Goal: Task Accomplishment & Management: Complete application form

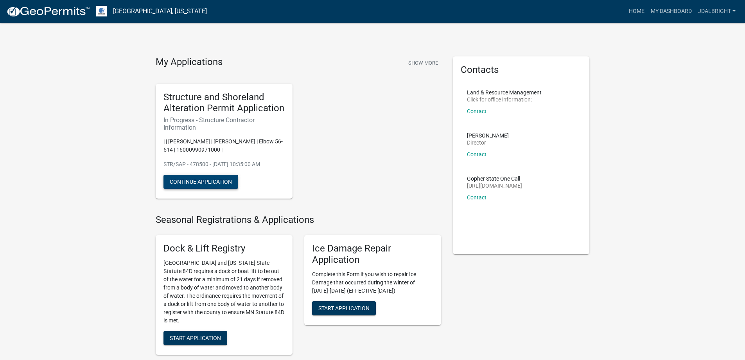
click at [204, 180] on button "Continue Application" at bounding box center [201, 181] width 75 height 14
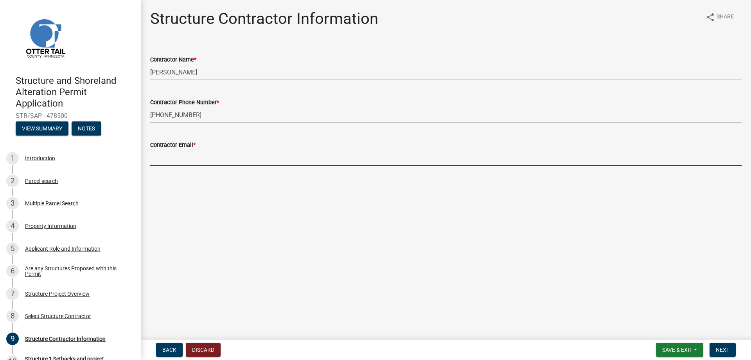
click at [194, 161] on input "Contractor Email *" at bounding box center [446, 157] width 592 height 16
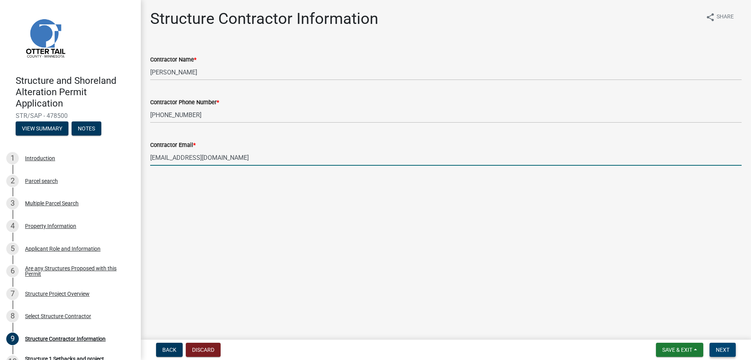
type input "[EMAIL_ADDRESS][DOMAIN_NAME]"
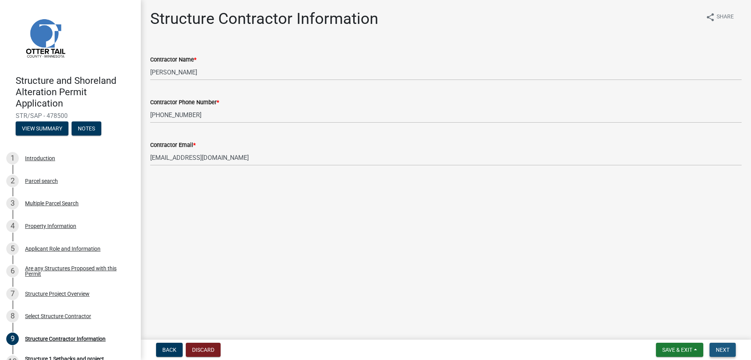
click at [721, 351] on span "Next" at bounding box center [723, 349] width 14 height 6
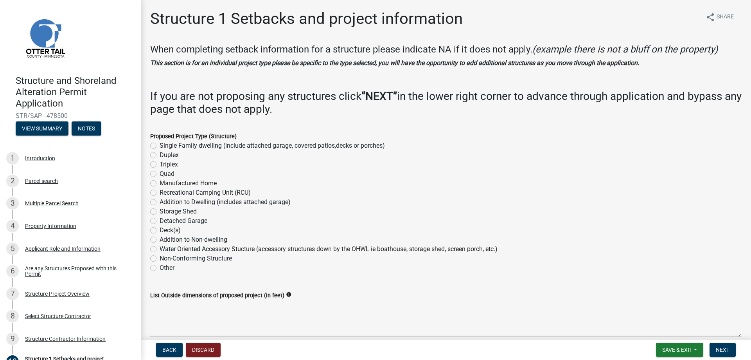
click at [160, 145] on label "Single Family dwelling (include attached garage, covered patios,decks or porche…" at bounding box center [272, 145] width 225 height 9
click at [160, 145] on input "Single Family dwelling (include attached garage, covered patios,decks or porche…" at bounding box center [162, 143] width 5 height 5
radio input "true"
click at [160, 203] on label "Addition to Dwelling (includes attached garage)" at bounding box center [225, 201] width 131 height 9
click at [160, 202] on input "Addition to Dwelling (includes attached garage)" at bounding box center [162, 199] width 5 height 5
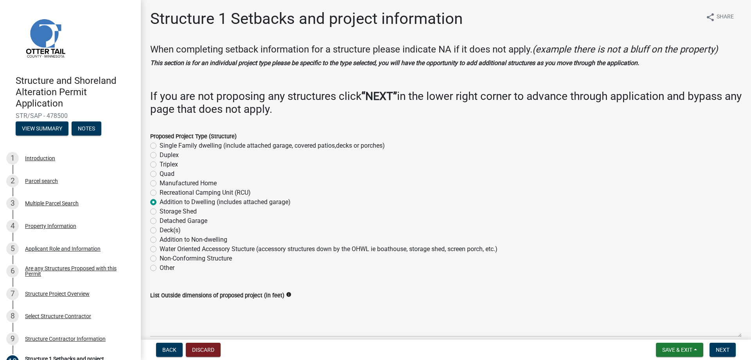
radio input "true"
click at [724, 353] on button "Next" at bounding box center [723, 349] width 26 height 14
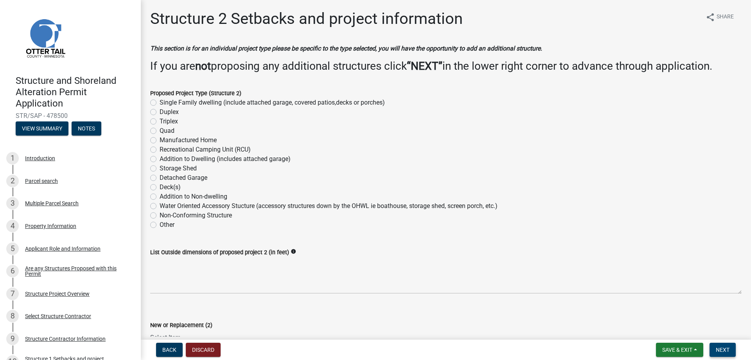
click at [716, 348] on span "Next" at bounding box center [723, 349] width 14 height 6
click at [168, 348] on span "Back" at bounding box center [169, 349] width 14 height 6
click at [167, 347] on span "Back" at bounding box center [169, 349] width 14 height 6
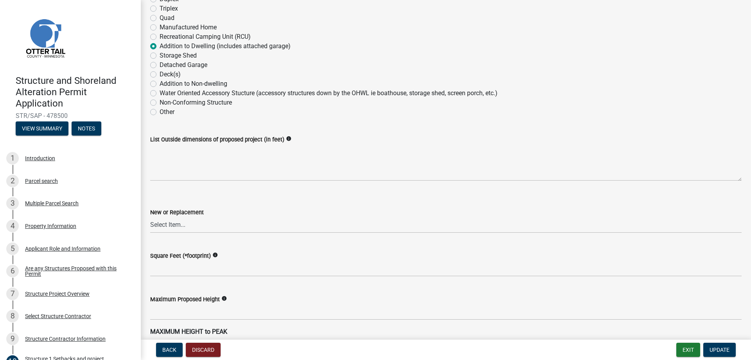
scroll to position [156, 0]
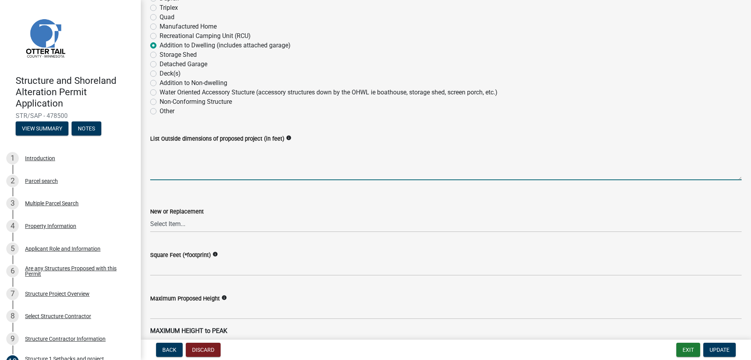
click at [223, 174] on textarea "List Outside dimensions of proposed project (in feet)" at bounding box center [446, 161] width 592 height 37
type textarea "40 x 63"
click at [204, 223] on select "Select Item... New Replacement" at bounding box center [446, 224] width 592 height 16
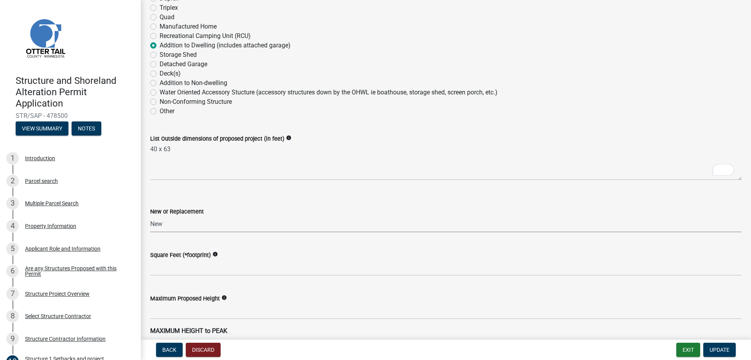
click at [150, 216] on select "Select Item... New Replacement" at bounding box center [446, 224] width 592 height 16
select select "c185e313-3403-4239-bd61-bb563c58a77a"
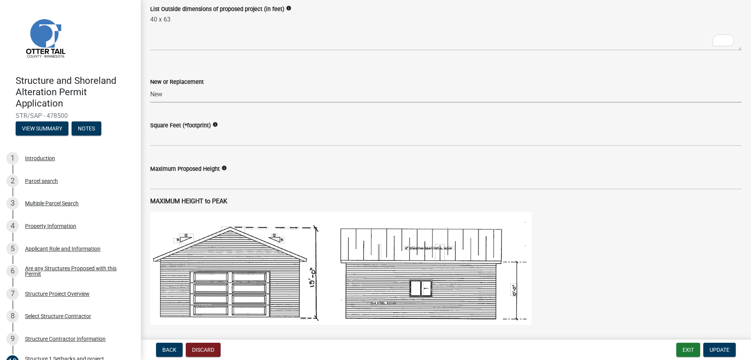
scroll to position [274, 0]
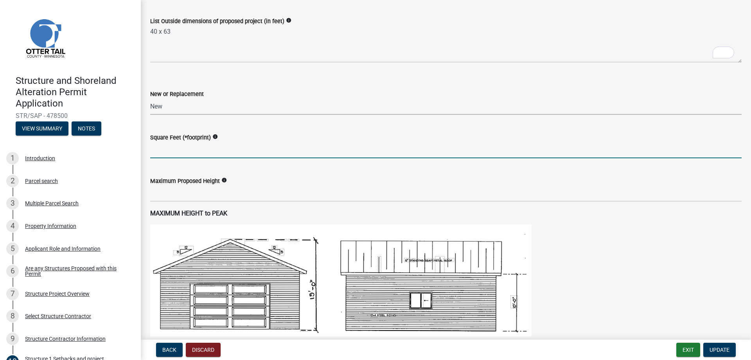
click at [245, 149] on input "text" at bounding box center [446, 150] width 592 height 16
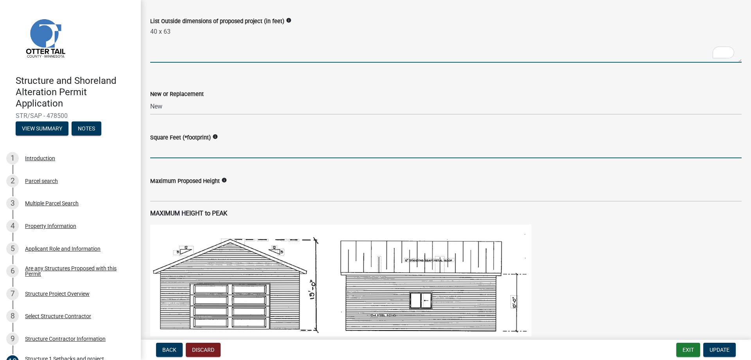
click at [201, 34] on textarea "40 x 63" at bounding box center [446, 44] width 592 height 37
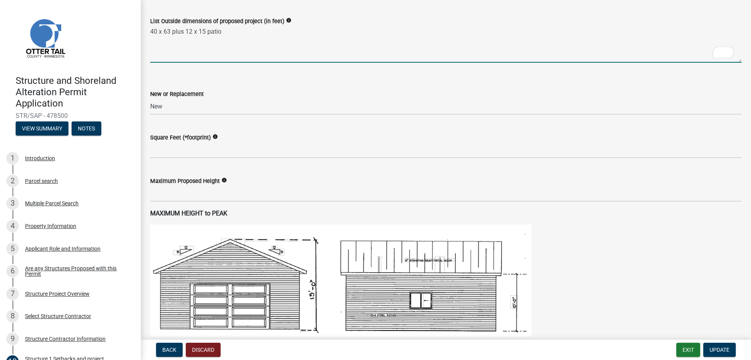
type textarea "40 x 63 plus 12 x 15 patio"
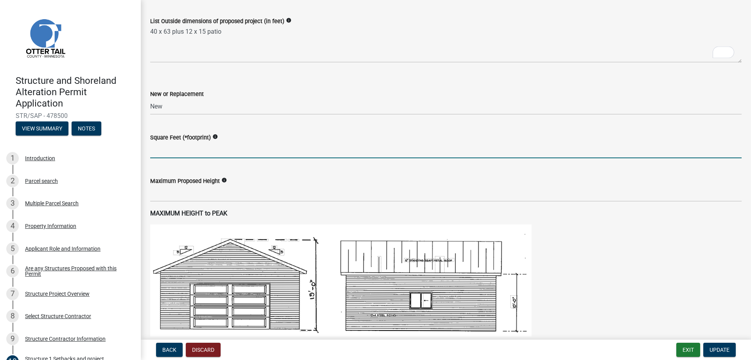
click at [192, 156] on input "text" at bounding box center [446, 150] width 592 height 16
type input "2700"
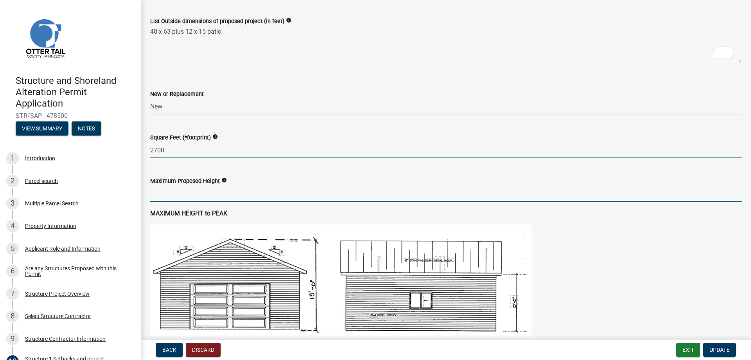
click at [273, 201] on input "text" at bounding box center [446, 193] width 592 height 16
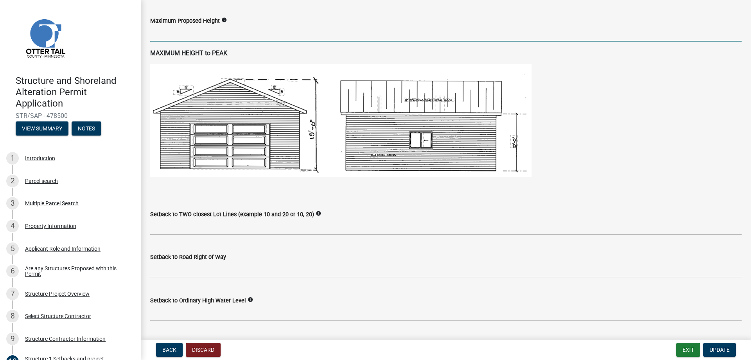
scroll to position [391, 0]
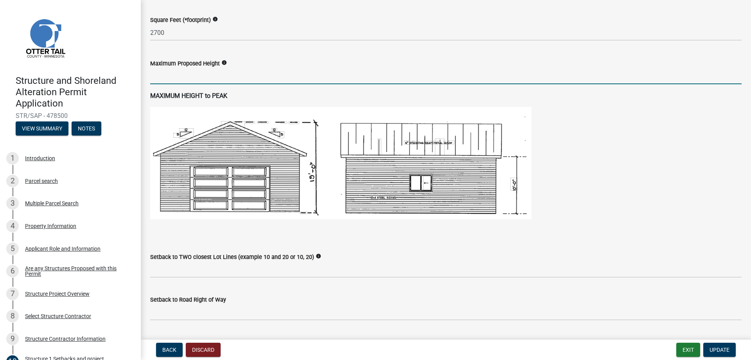
click at [224, 61] on icon "info" at bounding box center [223, 62] width 5 height 5
click at [198, 78] on input "text" at bounding box center [446, 76] width 592 height 16
type input "2"
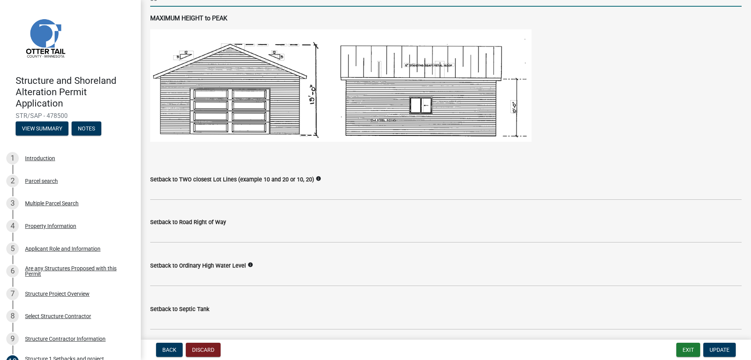
scroll to position [469, 0]
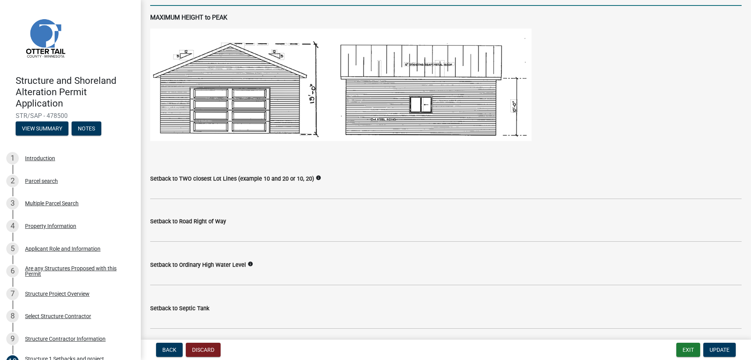
type input "30"
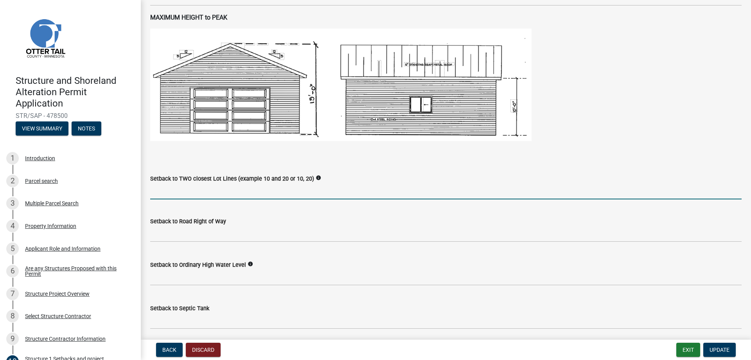
click at [220, 189] on input "Setback to TWO closest Lot Lines (example 10 and 20 or 10, 20)" at bounding box center [446, 191] width 592 height 16
type input "34 and 60"
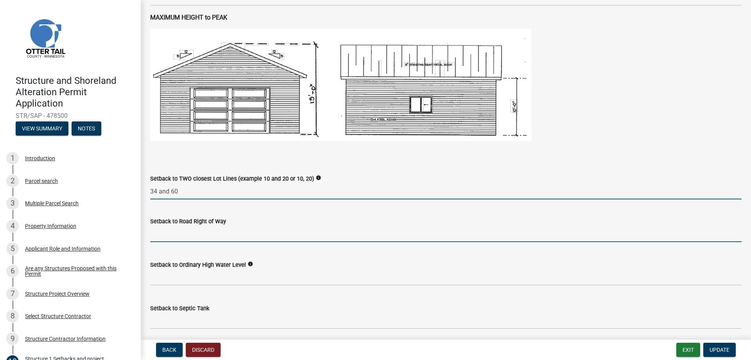
click at [225, 238] on input "text" at bounding box center [446, 234] width 592 height 16
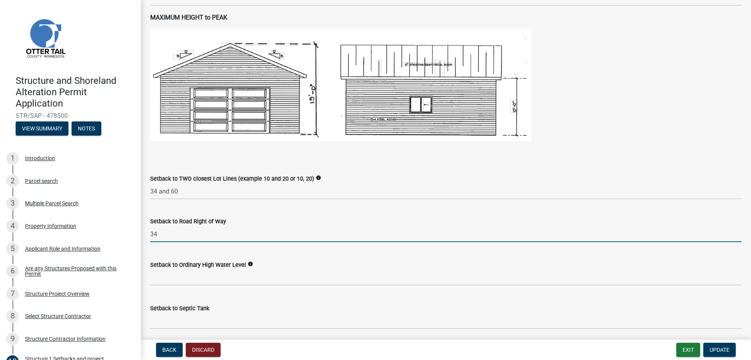
type input "34"
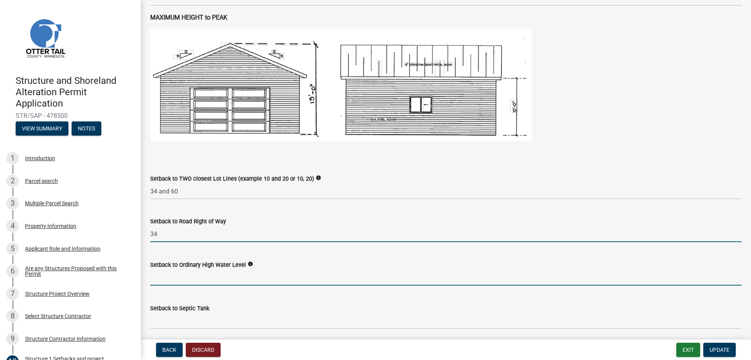
click at [219, 282] on input "text" at bounding box center [446, 277] width 592 height 16
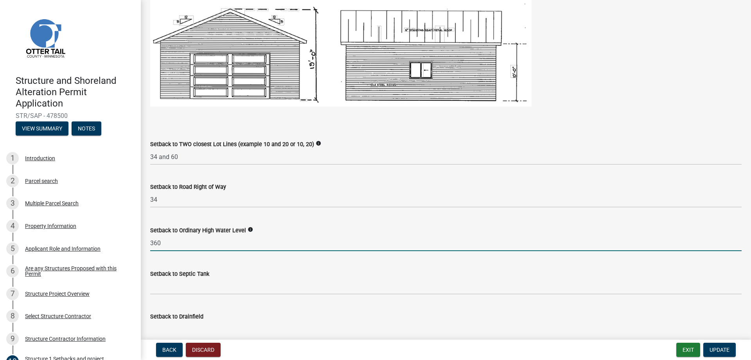
scroll to position [548, 0]
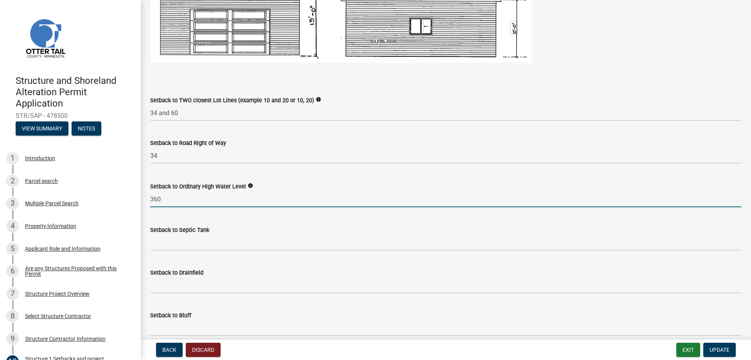
type input "360"
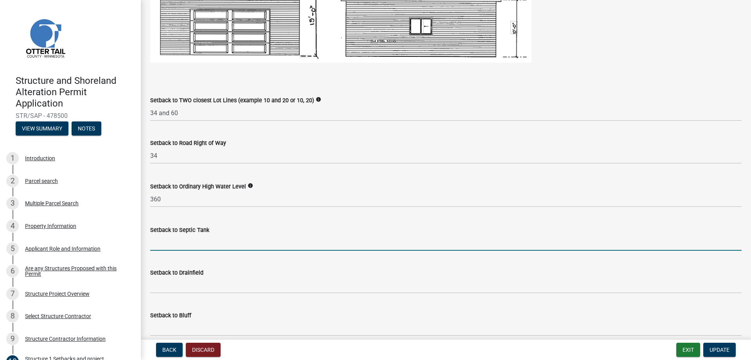
click at [255, 245] on input "Setback to Septic Tank" at bounding box center [446, 242] width 592 height 16
type input "44"
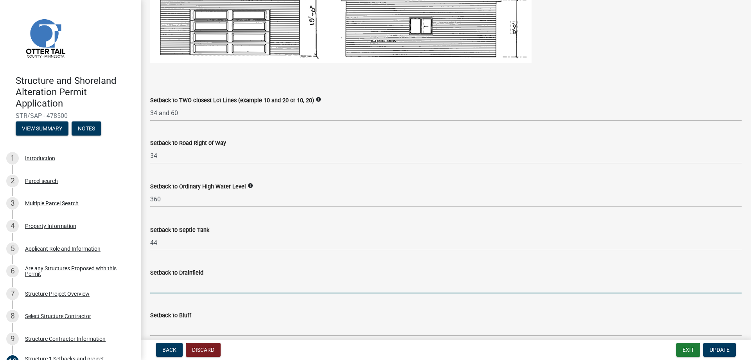
click at [255, 287] on input "Setback to Drainfield" at bounding box center [446, 285] width 592 height 16
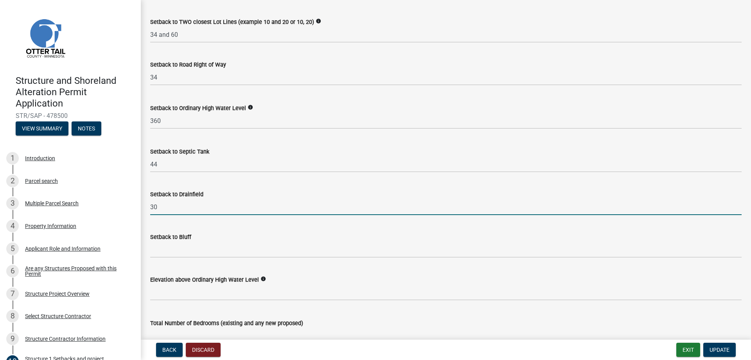
scroll to position [626, 0]
type input "30"
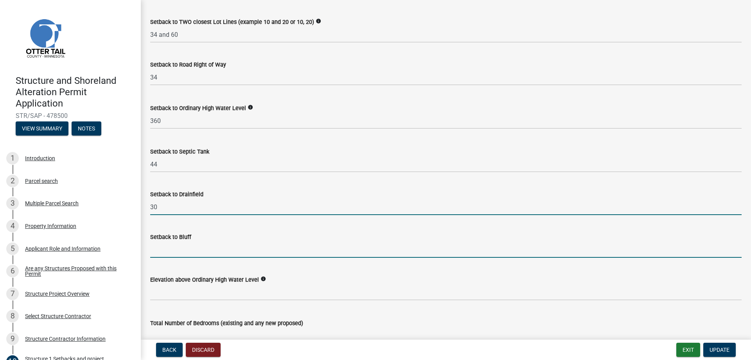
click at [227, 254] on input "Setback to Bluff" at bounding box center [446, 249] width 592 height 16
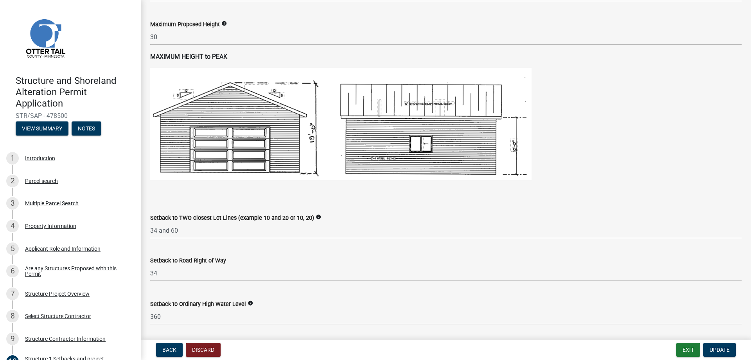
scroll to position [0, 0]
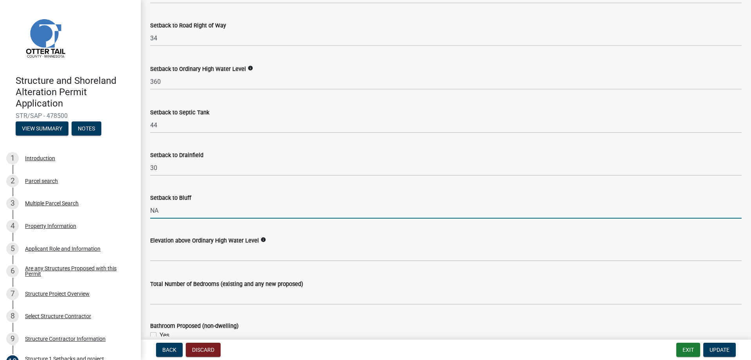
type input "NA"
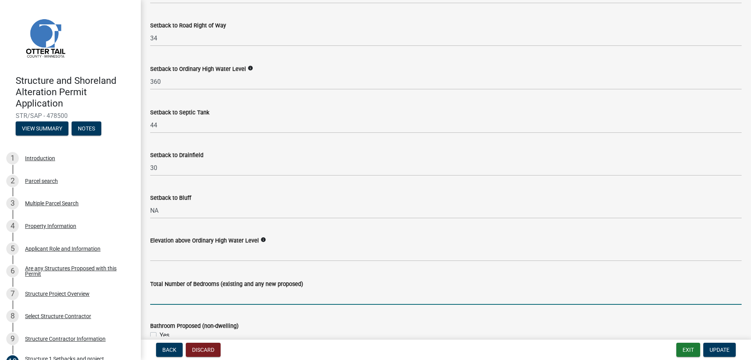
click at [223, 300] on input "text" at bounding box center [446, 296] width 592 height 16
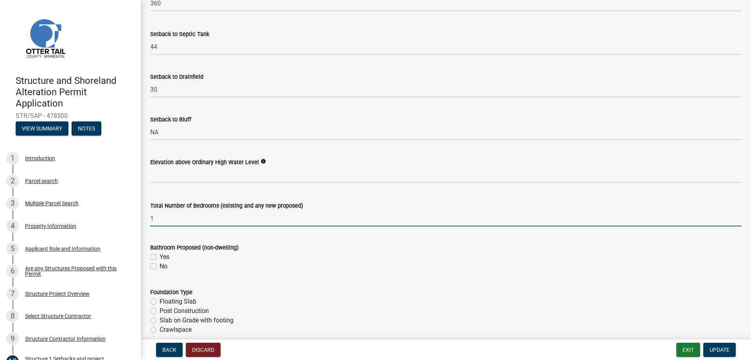
type input "1"
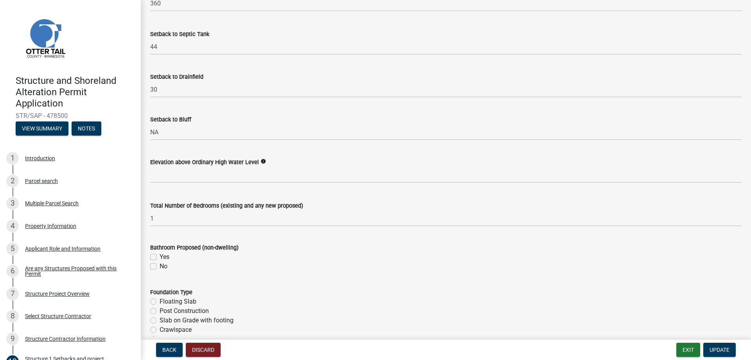
click at [258, 272] on wm-data-entity-input "Bathroom Proposed (non-dwelling) Yes No" at bounding box center [446, 255] width 592 height 45
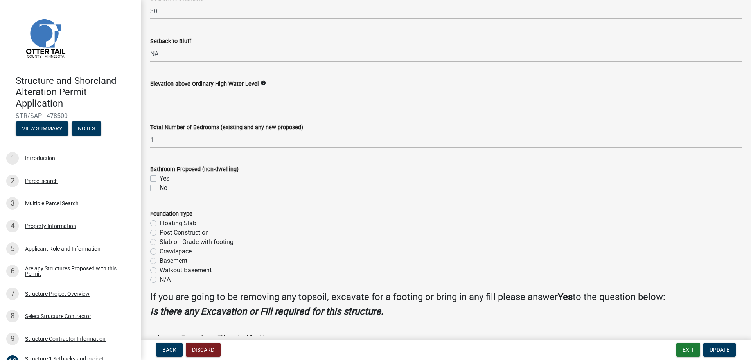
click at [160, 251] on label "Crawlspace" at bounding box center [176, 250] width 32 height 9
click at [160, 251] on input "Crawlspace" at bounding box center [162, 248] width 5 height 5
radio input "true"
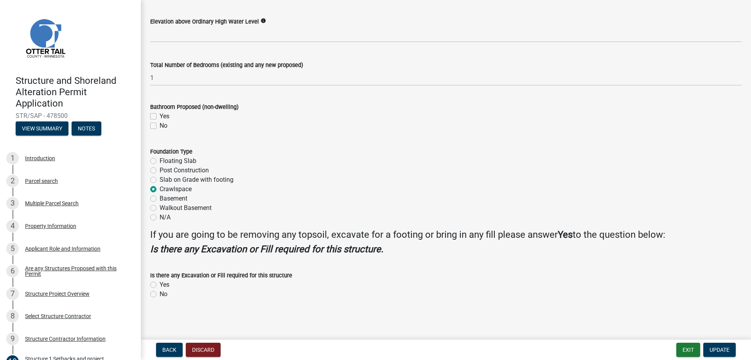
scroll to position [884, 0]
click at [160, 284] on label "Yes" at bounding box center [165, 284] width 10 height 9
click at [160, 284] on input "Yes" at bounding box center [162, 282] width 5 height 5
radio input "true"
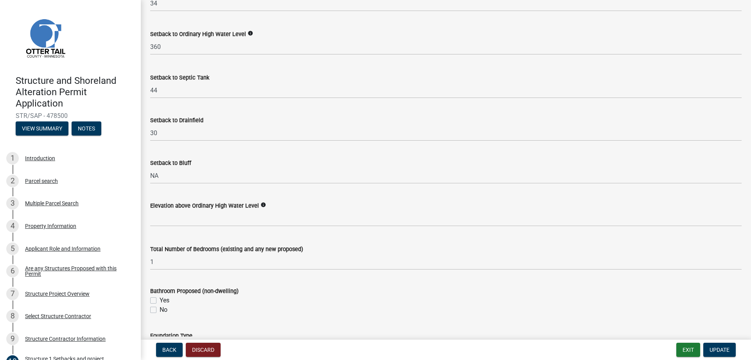
scroll to position [688, 0]
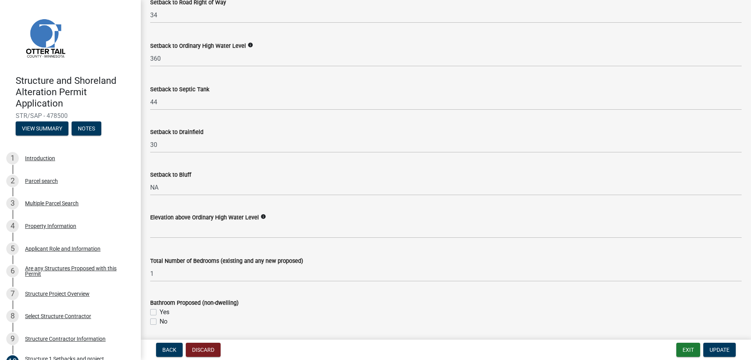
click at [261, 216] on icon "info" at bounding box center [263, 216] width 5 height 5
click at [429, 220] on div "Elevation above Ordinary High Water Level info" at bounding box center [446, 216] width 592 height 9
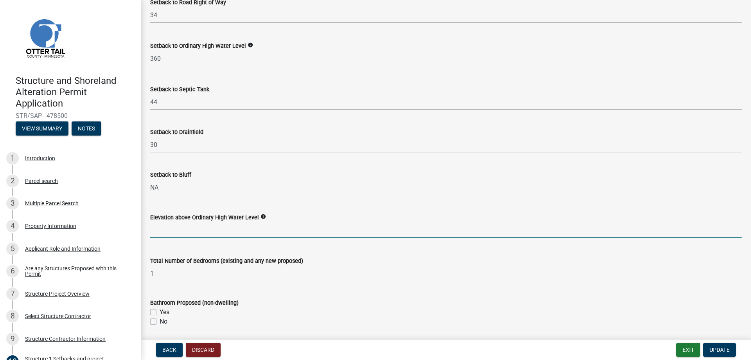
click at [241, 227] on input "text" at bounding box center [446, 230] width 592 height 16
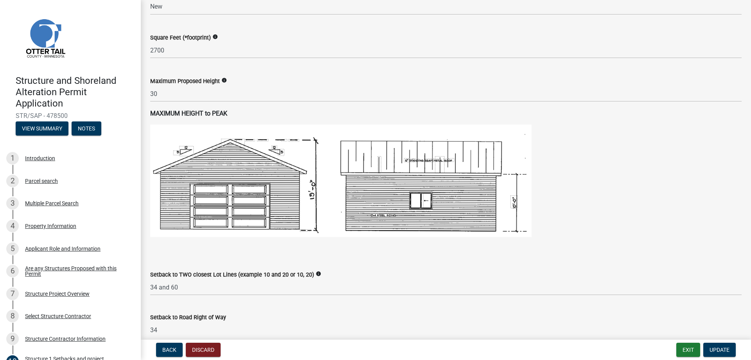
scroll to position [374, 0]
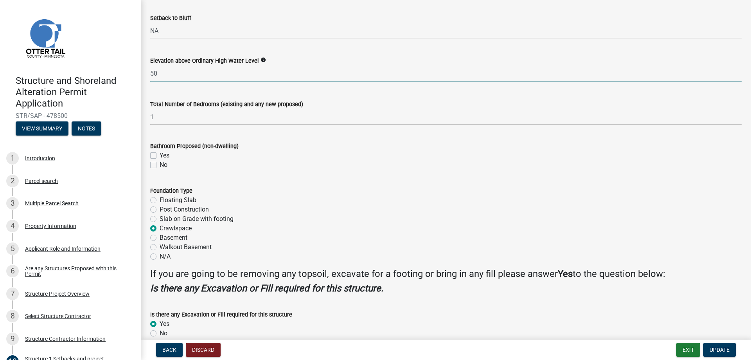
type input "50"
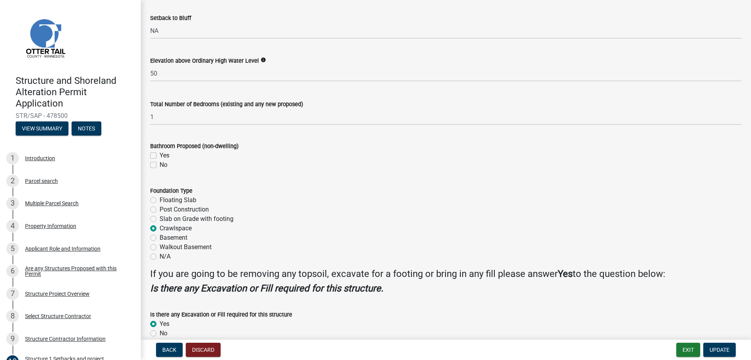
click at [160, 153] on label "Yes" at bounding box center [165, 155] width 10 height 9
click at [160, 153] on input "Yes" at bounding box center [162, 153] width 5 height 5
checkbox input "true"
checkbox input "false"
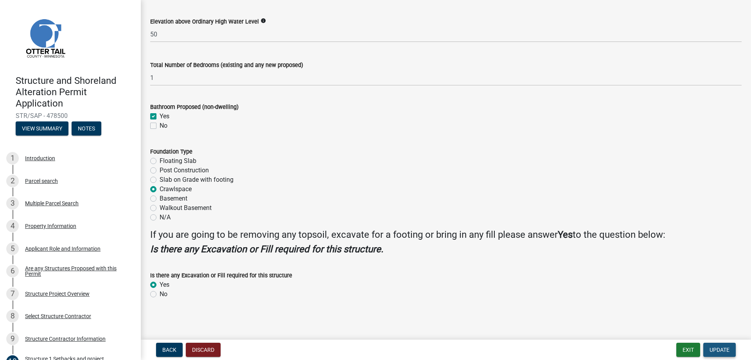
click at [727, 349] on span "Update" at bounding box center [720, 349] width 20 height 6
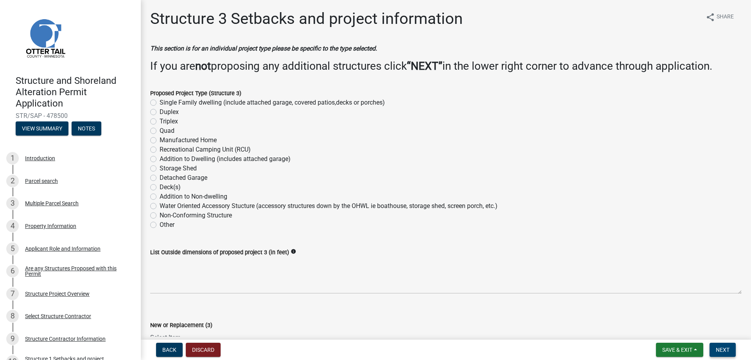
click at [728, 350] on span "Next" at bounding box center [723, 349] width 14 height 6
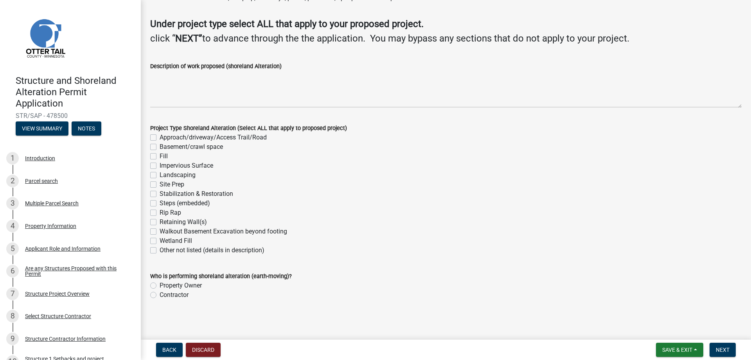
scroll to position [48, 0]
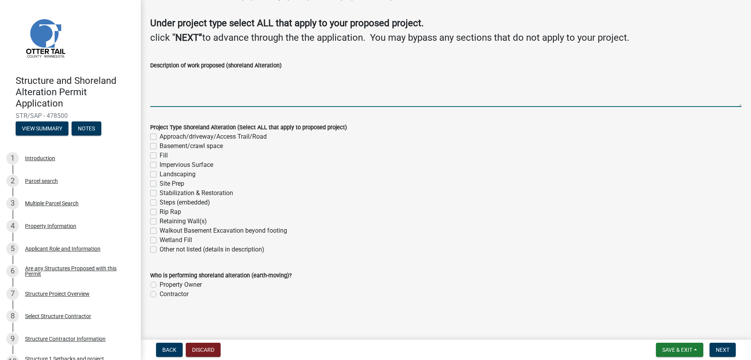
click at [171, 97] on textarea "Description of work proposed (shoreland Alteration)" at bounding box center [446, 88] width 592 height 37
type textarea "Garage floor will be slab on grade, living space will have a crawl space, drive…"
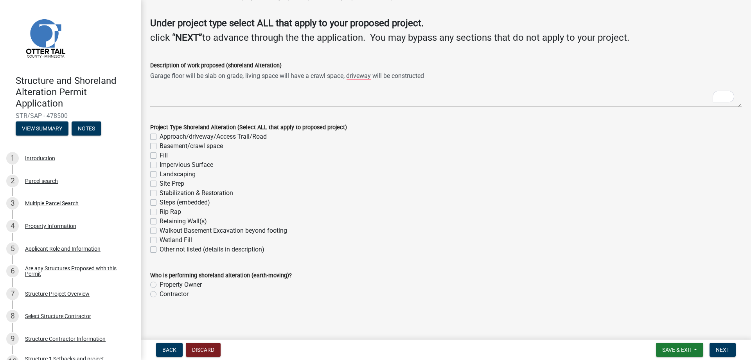
click at [160, 137] on label "Approach/driveway/Access Trail/Road" at bounding box center [213, 136] width 107 height 9
click at [160, 137] on input "Approach/driveway/Access Trail/Road" at bounding box center [162, 134] width 5 height 5
checkbox input "true"
checkbox input "false"
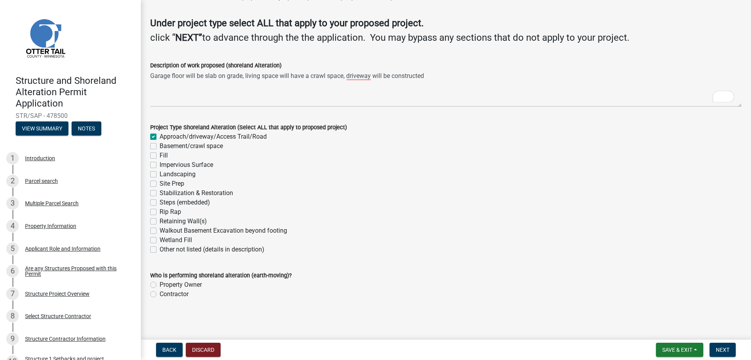
checkbox input "false"
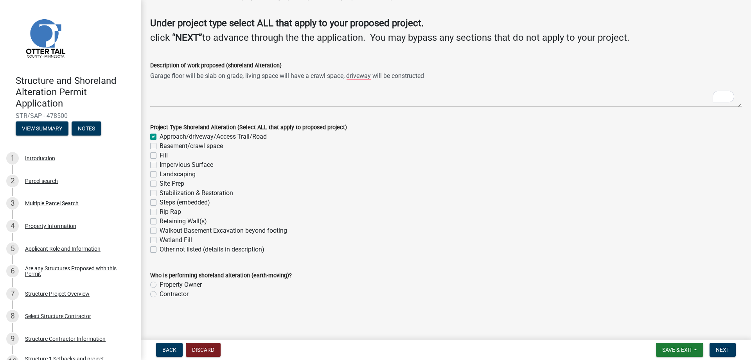
checkbox input "false"
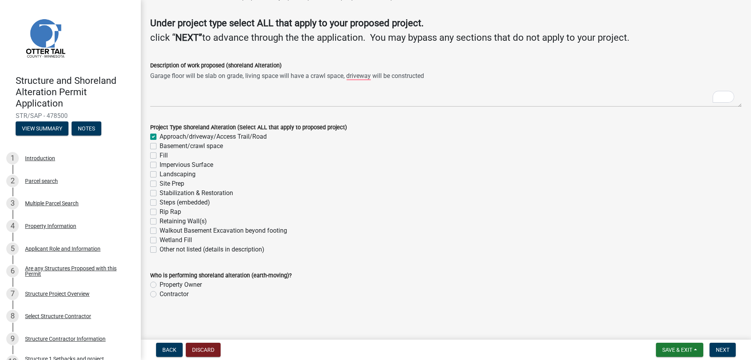
click at [160, 147] on label "Basement/crawl space" at bounding box center [191, 145] width 63 height 9
click at [160, 146] on input "Basement/crawl space" at bounding box center [162, 143] width 5 height 5
checkbox input "true"
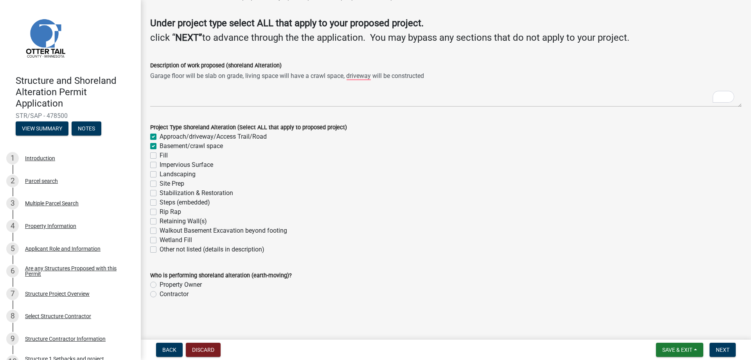
checkbox input "false"
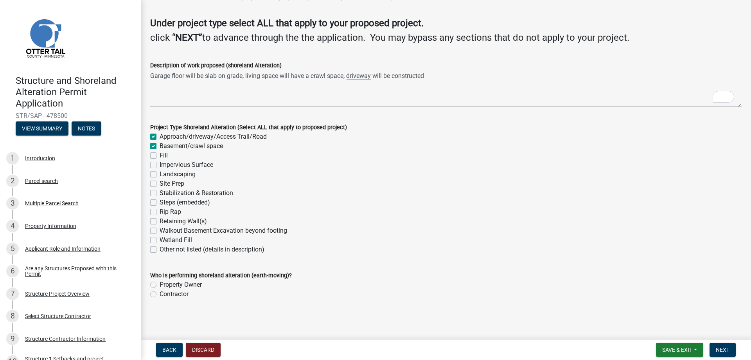
checkbox input "false"
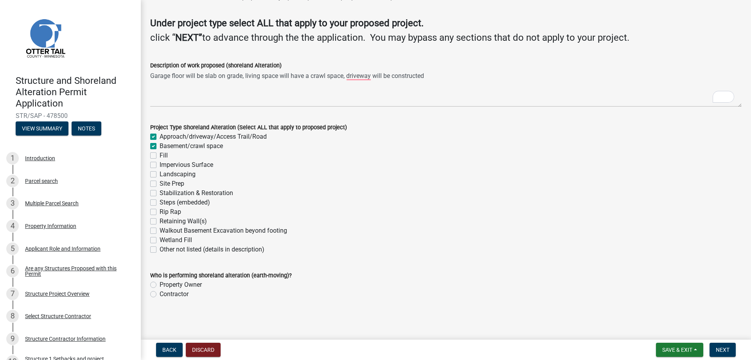
checkbox input "false"
click at [160, 294] on label "Contractor" at bounding box center [174, 293] width 29 height 9
click at [160, 294] on input "Contractor" at bounding box center [162, 291] width 5 height 5
radio input "true"
click at [718, 347] on span "Next" at bounding box center [723, 349] width 14 height 6
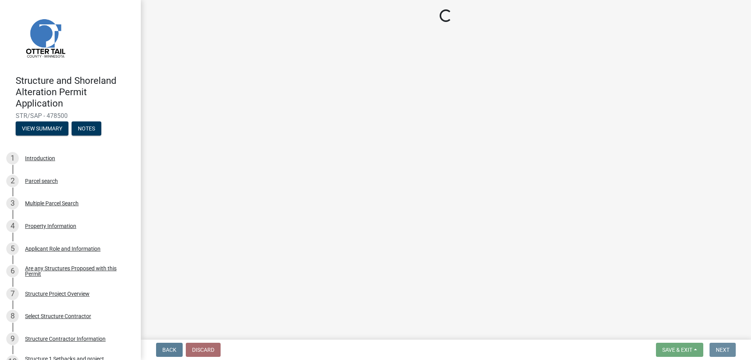
scroll to position [0, 0]
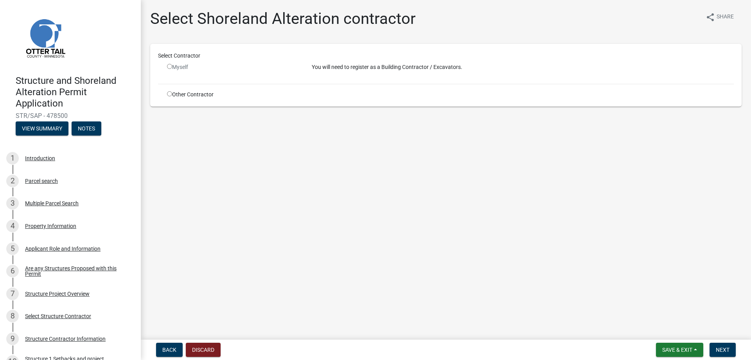
click at [169, 94] on input "radio" at bounding box center [169, 93] width 5 height 5
radio input "true"
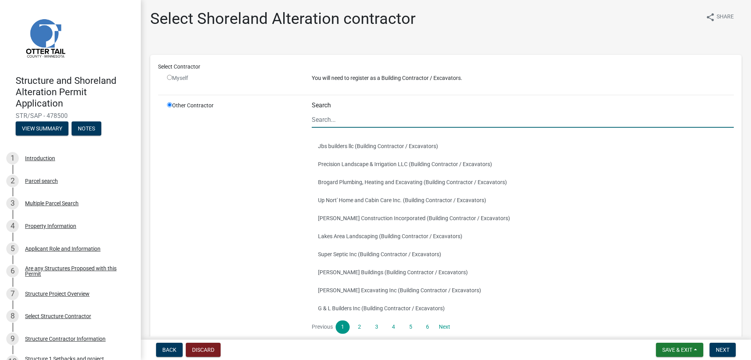
click at [325, 124] on input "Search" at bounding box center [523, 120] width 422 height 16
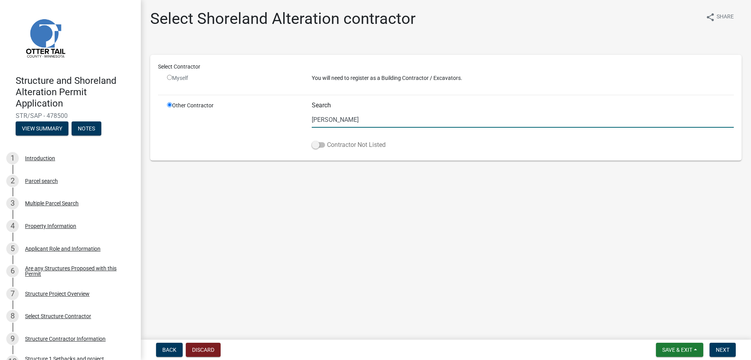
type input "[PERSON_NAME]"
click at [320, 144] on span at bounding box center [318, 144] width 13 height 5
click at [327, 140] on input "Contractor Not Listed" at bounding box center [327, 140] width 0 height 0
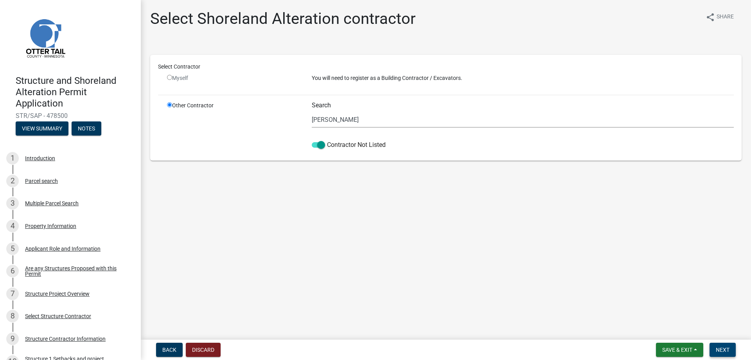
click at [715, 349] on button "Next" at bounding box center [723, 349] width 26 height 14
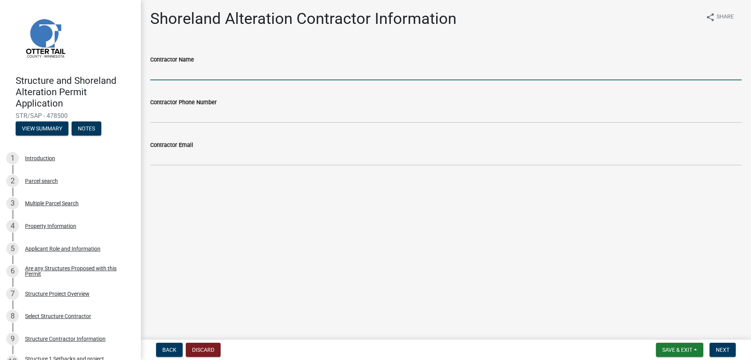
click at [281, 72] on input "Contractor Name" at bounding box center [446, 72] width 592 height 16
type input "[PERSON_NAME]"
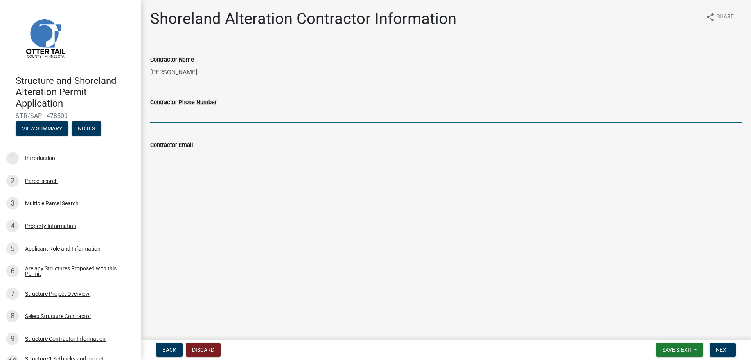
click at [257, 115] on input "Contractor Phone Number" at bounding box center [446, 115] width 592 height 16
click at [185, 114] on input "[PHONE_NUMBER]" at bounding box center [446, 115] width 592 height 16
type input "[PHONE_NUMBER]"
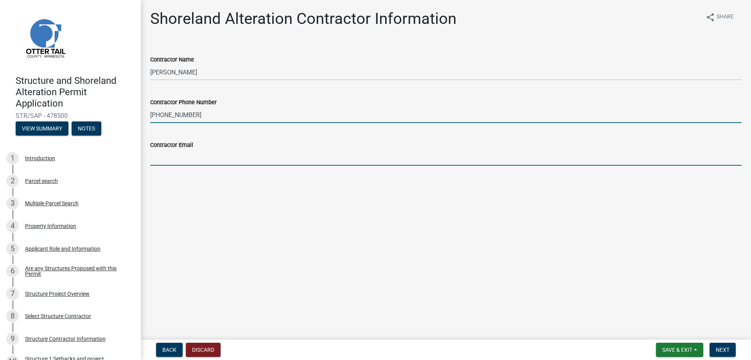
click at [181, 159] on input "Contractor Email" at bounding box center [446, 157] width 592 height 16
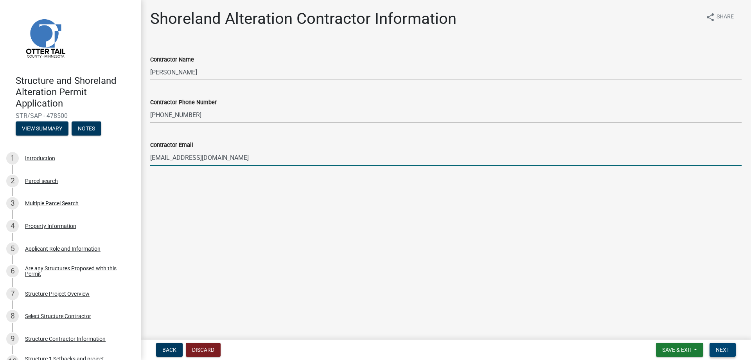
type input "[EMAIL_ADDRESS][DOMAIN_NAME]"
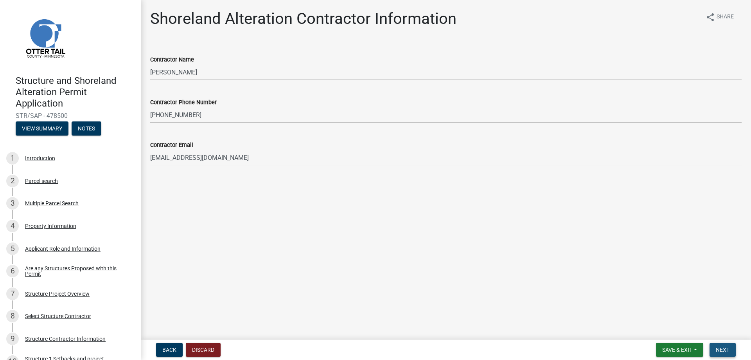
click at [722, 345] on button "Next" at bounding box center [723, 349] width 26 height 14
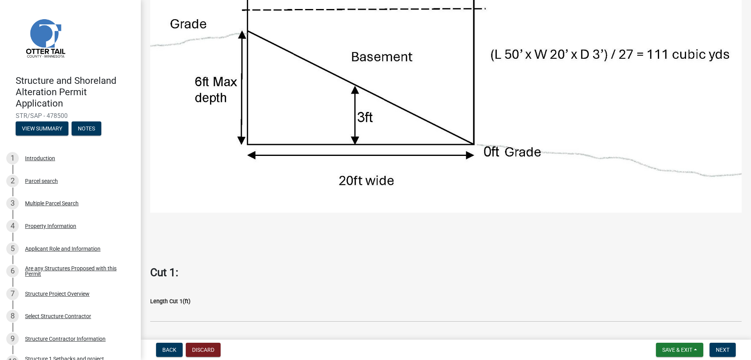
scroll to position [235, 0]
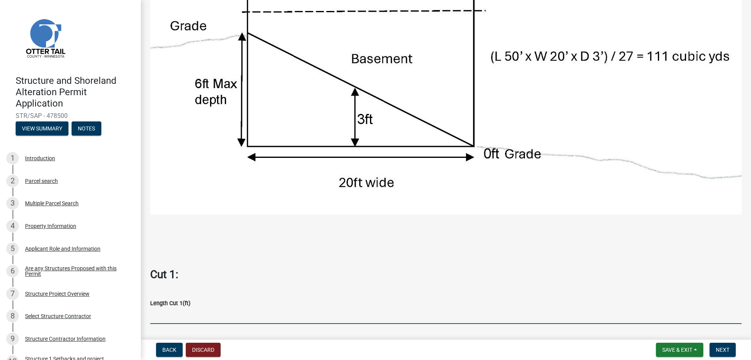
click at [214, 316] on input "text" at bounding box center [446, 316] width 592 height 16
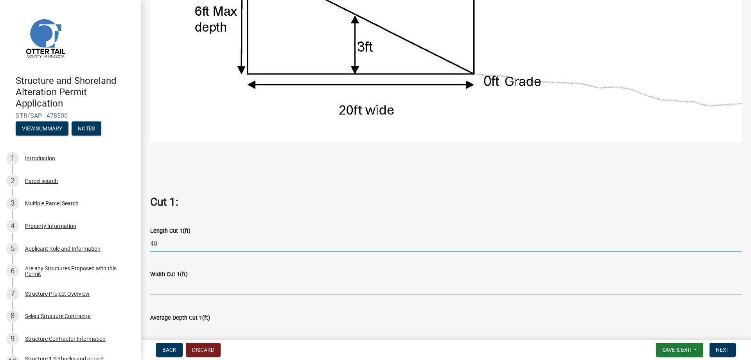
scroll to position [313, 0]
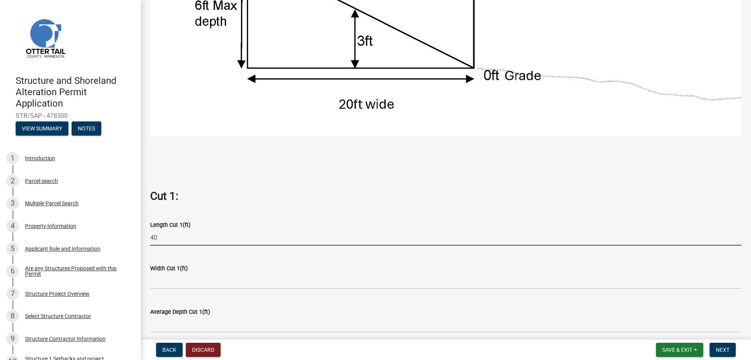
type input "40"
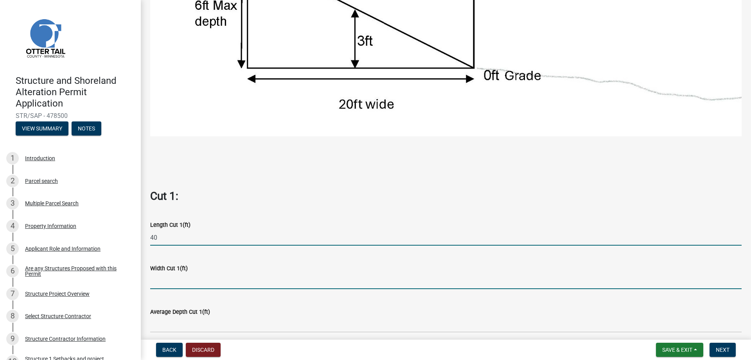
click at [194, 274] on input "text" at bounding box center [446, 281] width 592 height 16
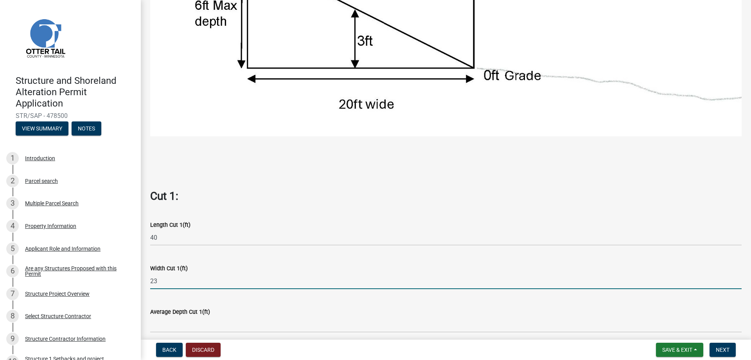
type input "23"
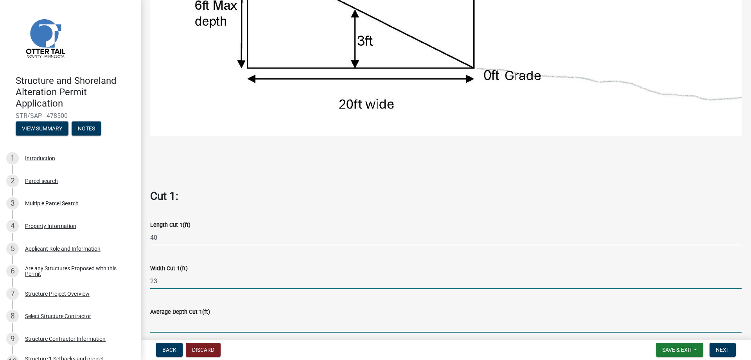
click at [203, 322] on input "text" at bounding box center [446, 324] width 592 height 16
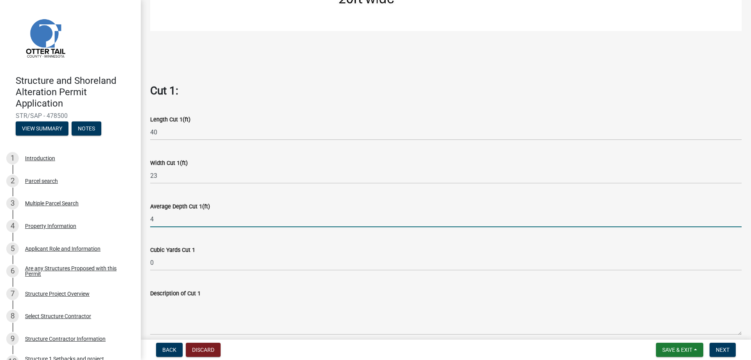
scroll to position [430, 0]
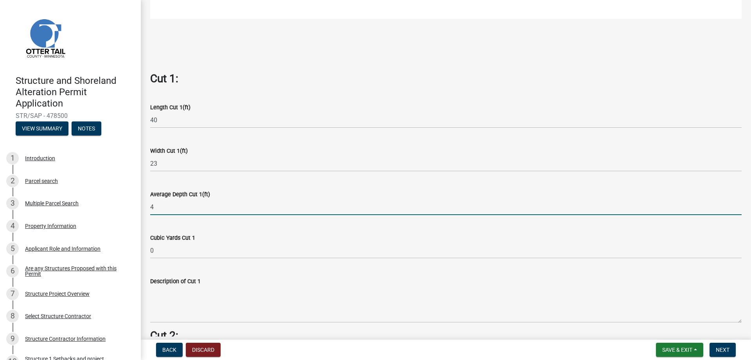
type input "4"
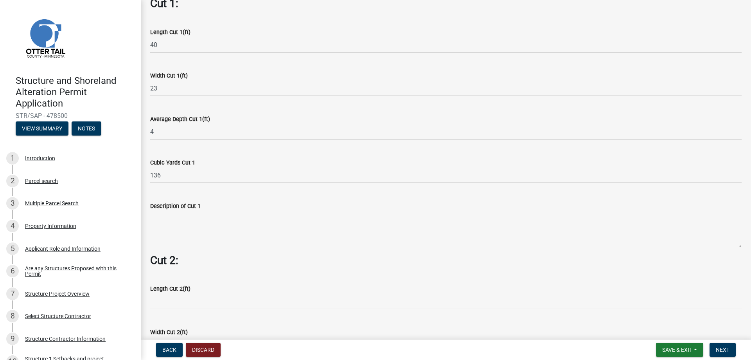
scroll to position [509, 0]
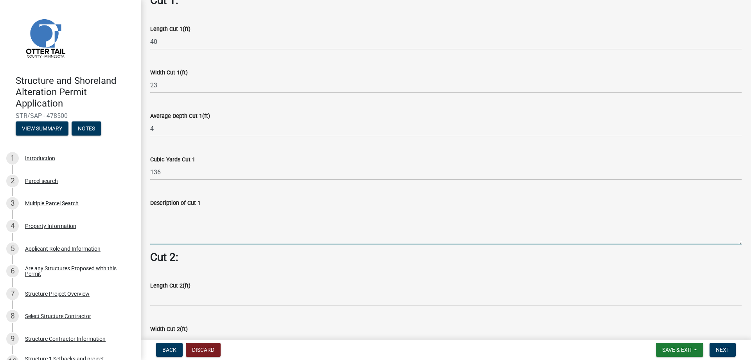
click at [220, 231] on textarea "Description of Cut 1" at bounding box center [446, 225] width 592 height 37
type textarea "e"
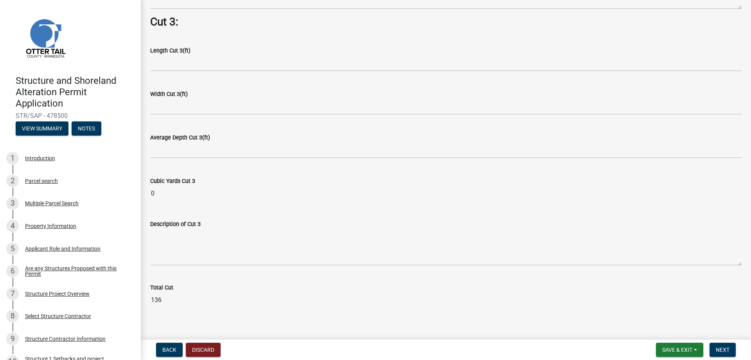
scroll to position [1005, 0]
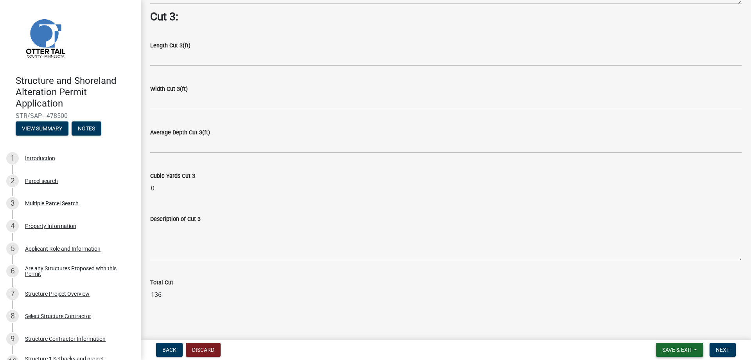
type textarea "dig crawl space"
click at [679, 350] on span "Save & Exit" at bounding box center [677, 349] width 30 height 6
click at [607, 318] on main "Area to be Cut/Excavated If this area does not pertain to your selected project…" at bounding box center [446, 168] width 610 height 336
click at [721, 352] on span "Next" at bounding box center [723, 349] width 14 height 6
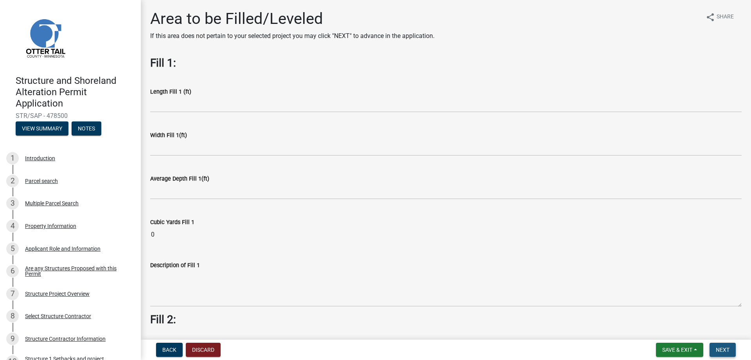
click at [729, 347] on span "Next" at bounding box center [723, 349] width 14 height 6
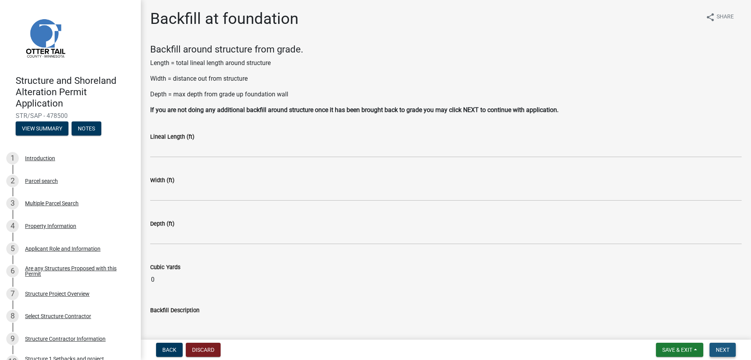
click at [728, 349] on span "Next" at bounding box center [723, 349] width 14 height 6
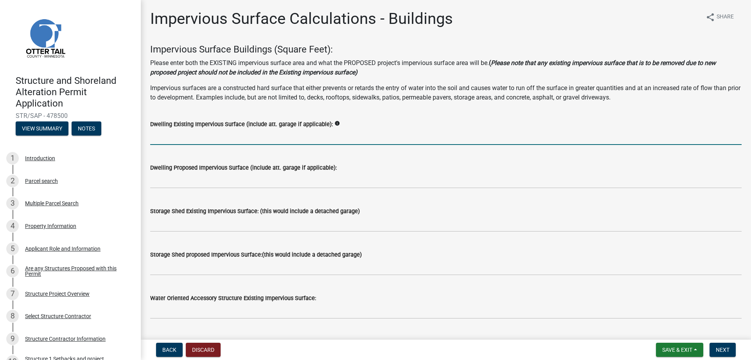
click at [302, 140] on input "text" at bounding box center [446, 137] width 592 height 16
type input "2"
type input "1280"
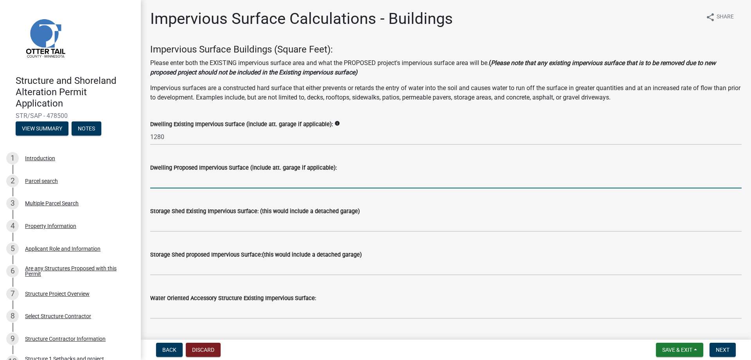
click at [188, 185] on input "text" at bounding box center [446, 180] width 592 height 16
type input "2700"
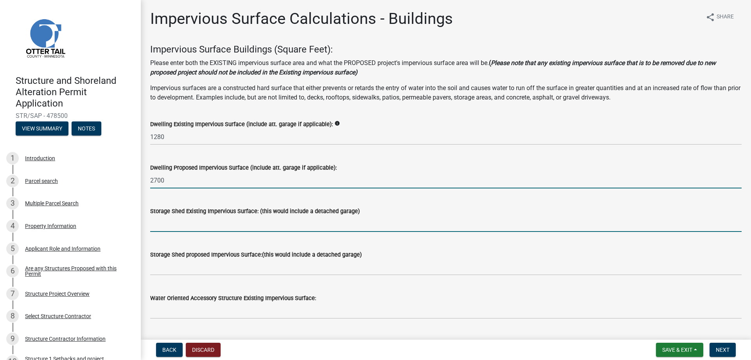
click at [201, 223] on input "text" at bounding box center [446, 224] width 592 height 16
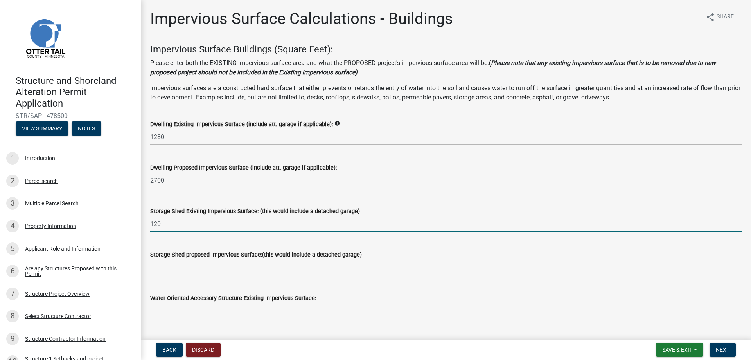
type input "120"
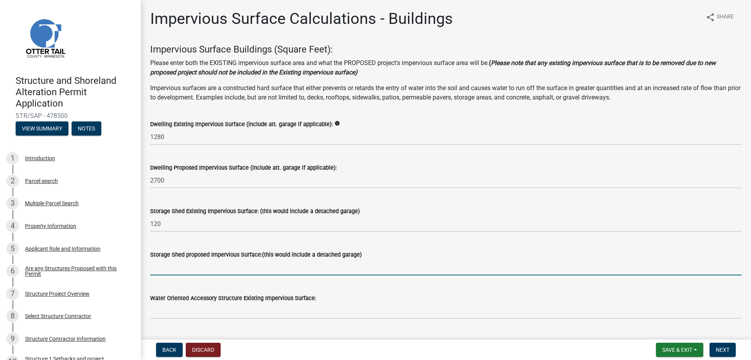
click at [380, 270] on input "text" at bounding box center [446, 267] width 592 height 16
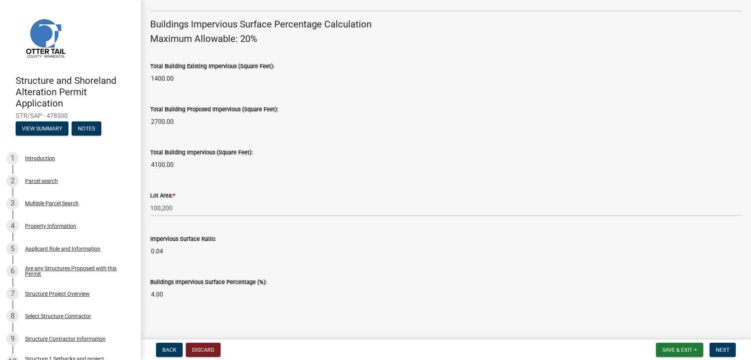
scroll to position [527, 0]
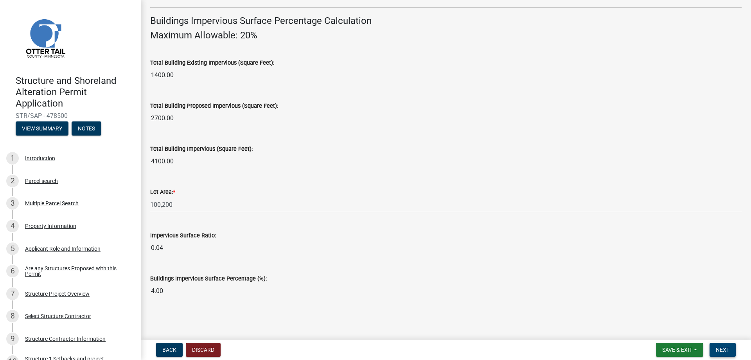
click at [729, 352] on span "Next" at bounding box center [723, 349] width 14 height 6
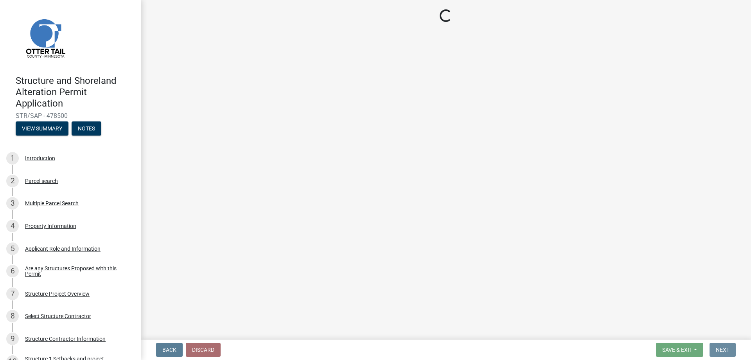
scroll to position [0, 0]
